Goal: Task Accomplishment & Management: Use online tool/utility

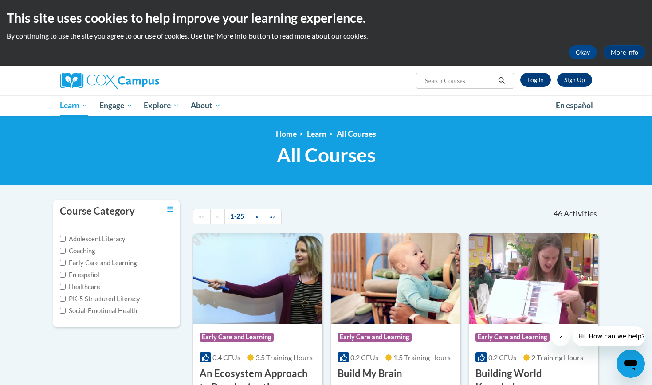
click at [541, 84] on link "Log In" at bounding box center [535, 80] width 31 height 14
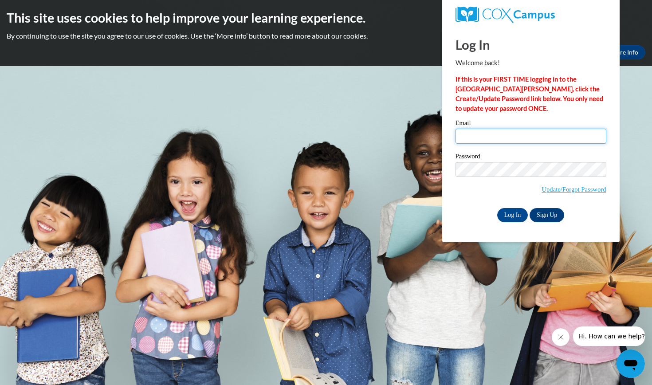
type input "Brittney_Madge_zS1p6"
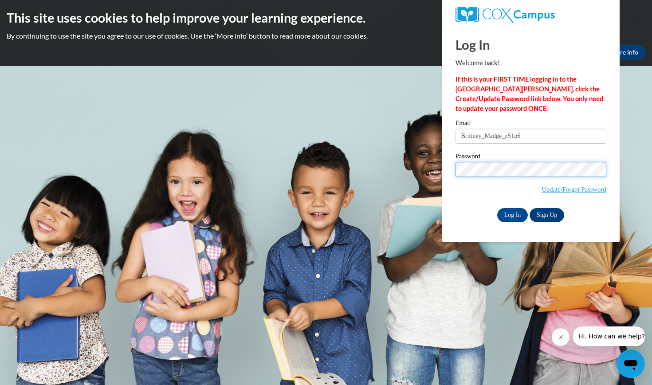
click at [512, 213] on input "Log In" at bounding box center [512, 215] width 31 height 14
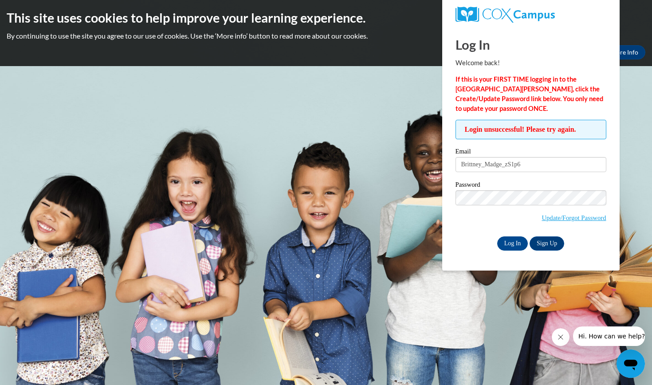
click at [466, 239] on div "Log In Sign Up" at bounding box center [530, 243] width 151 height 14
click at [535, 171] on input "Brittney_Madge_zS1p6" at bounding box center [530, 164] width 151 height 15
type input "B"
type input "bmadge@students.asurams.edu"
click at [512, 242] on input "Log In" at bounding box center [512, 243] width 31 height 14
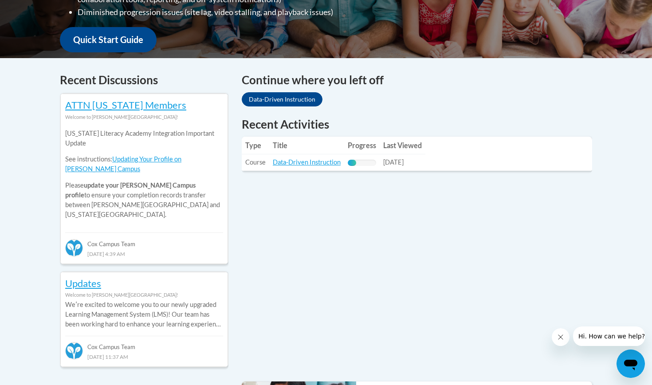
scroll to position [320, 0]
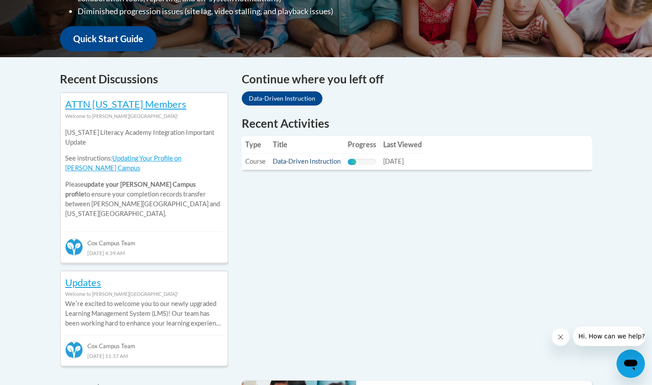
click at [306, 164] on link "Data-Driven Instruction" at bounding box center [307, 161] width 68 height 8
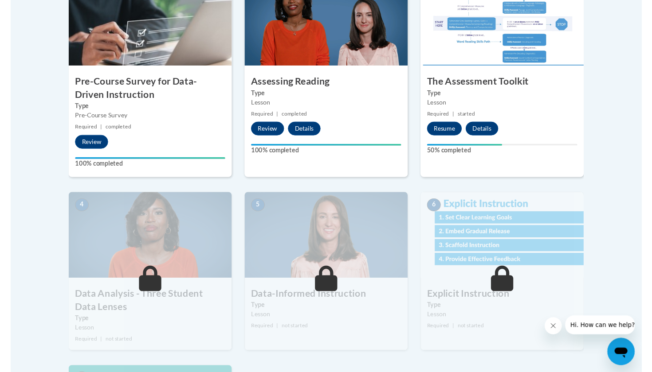
scroll to position [334, 0]
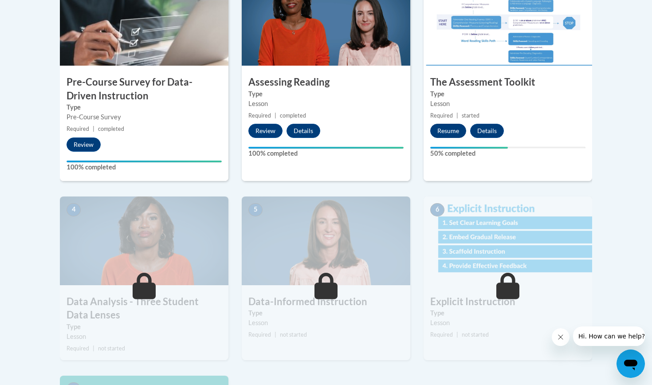
click at [448, 132] on button "Resume" at bounding box center [448, 131] width 36 height 14
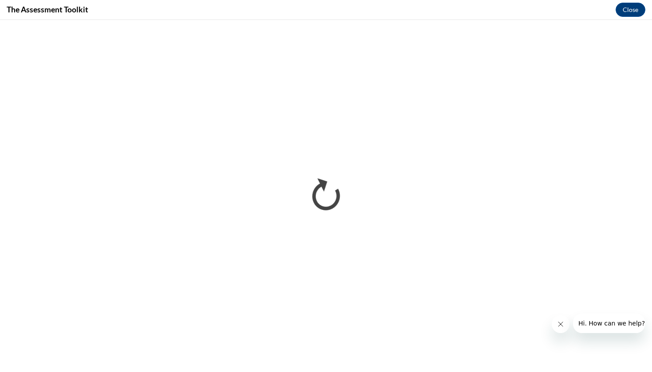
scroll to position [0, 0]
